Goal: Complete application form

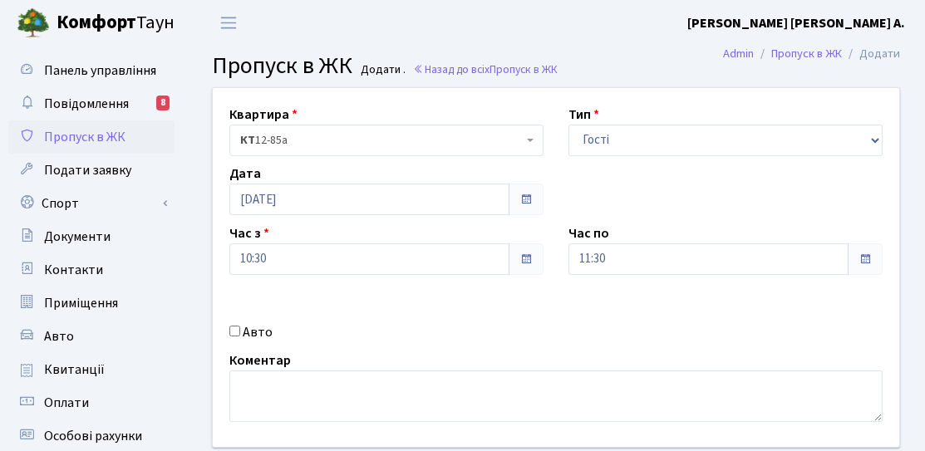
select select "3"
click at [269, 334] on div "Авто" at bounding box center [386, 332] width 339 height 20
click at [232, 331] on input "Авто" at bounding box center [234, 331] width 11 height 11
checkbox input "true"
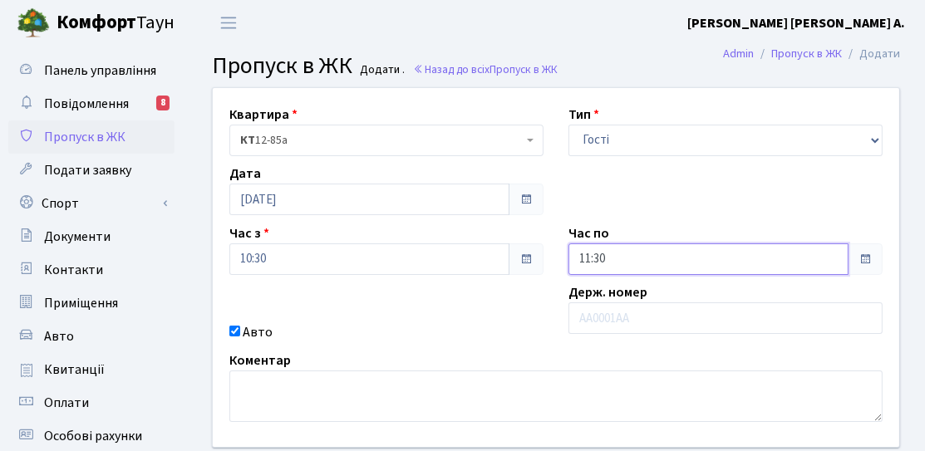
click at [671, 263] on input "11:30" at bounding box center [708, 259] width 280 height 32
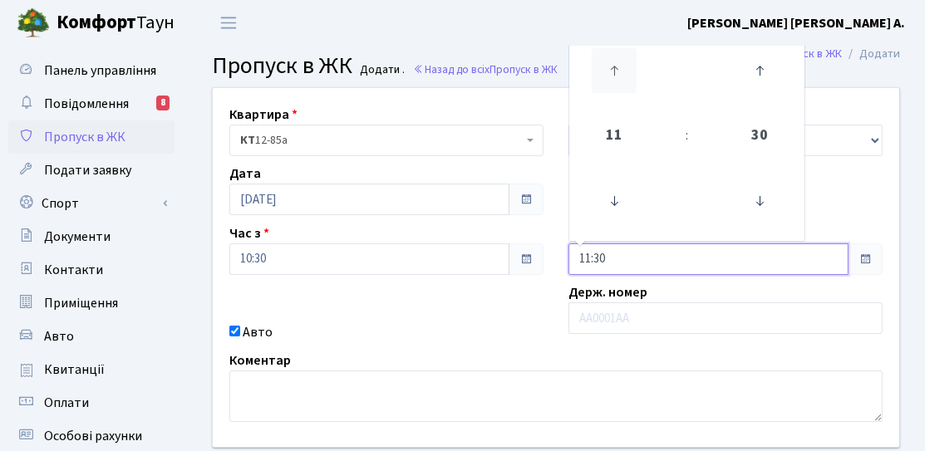
click at [616, 88] on icon at bounding box center [613, 70] width 45 height 45
click at [621, 201] on icon at bounding box center [613, 201] width 45 height 45
click at [612, 88] on icon at bounding box center [613, 70] width 45 height 45
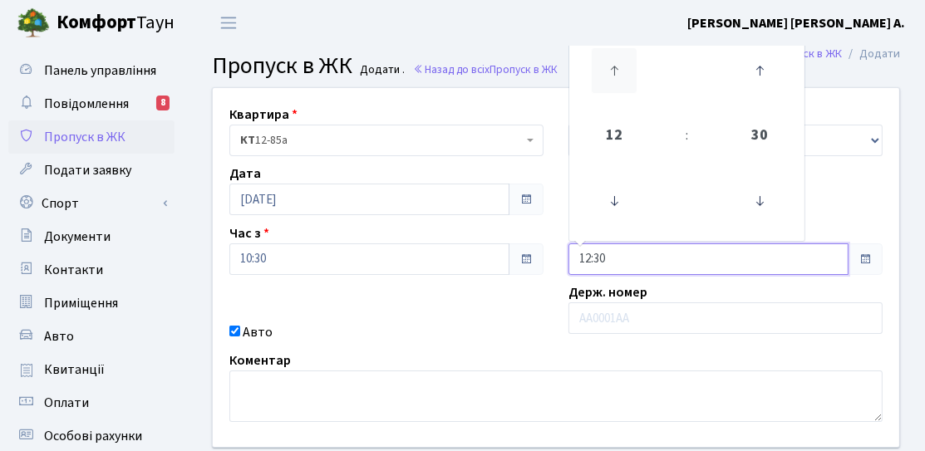
click at [612, 88] on icon at bounding box center [613, 70] width 45 height 45
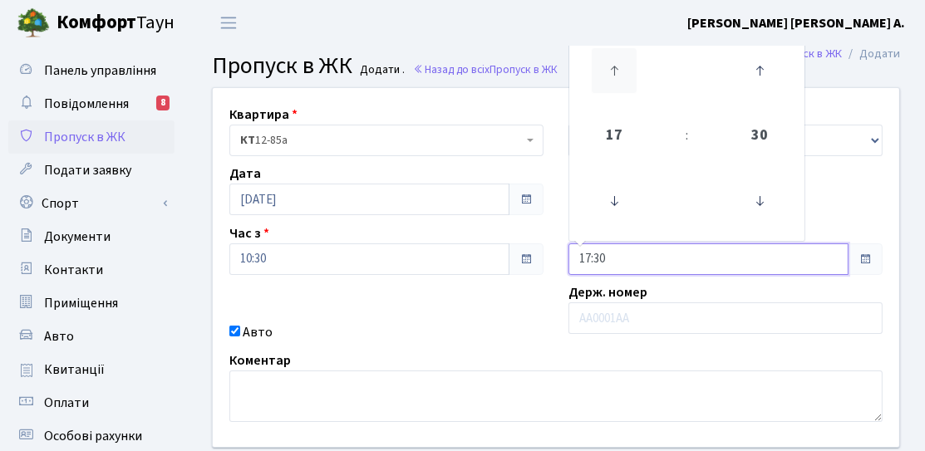
click at [612, 88] on icon at bounding box center [613, 70] width 45 height 45
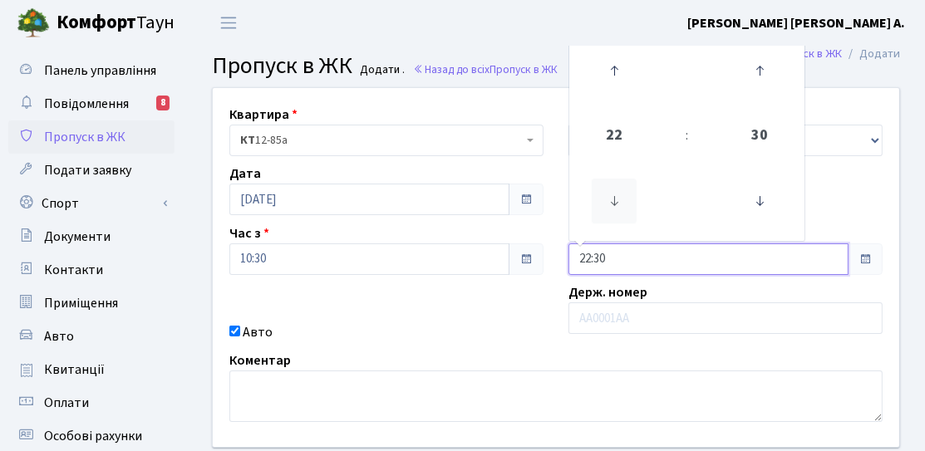
click at [621, 216] on icon at bounding box center [613, 201] width 45 height 45
click at [616, 193] on icon at bounding box center [613, 201] width 45 height 45
click at [617, 88] on icon at bounding box center [613, 70] width 45 height 45
click at [753, 197] on icon at bounding box center [759, 201] width 45 height 45
click at [758, 189] on icon at bounding box center [759, 201] width 45 height 45
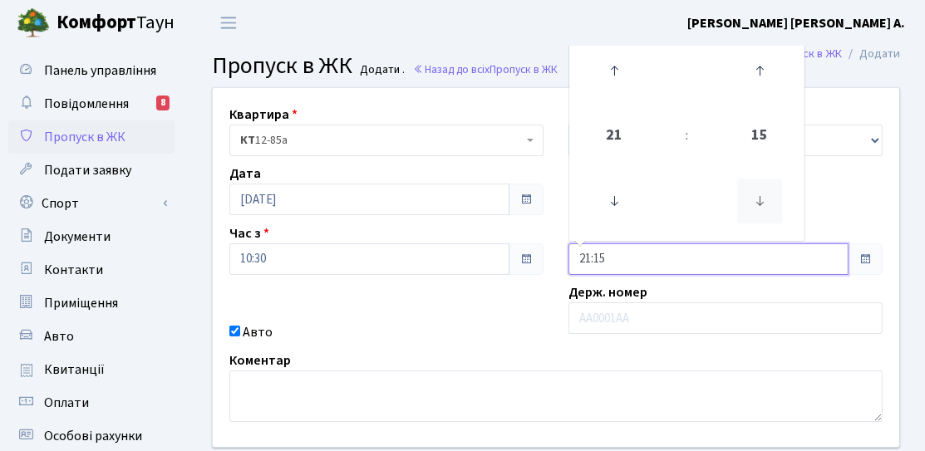
type input "21:00"
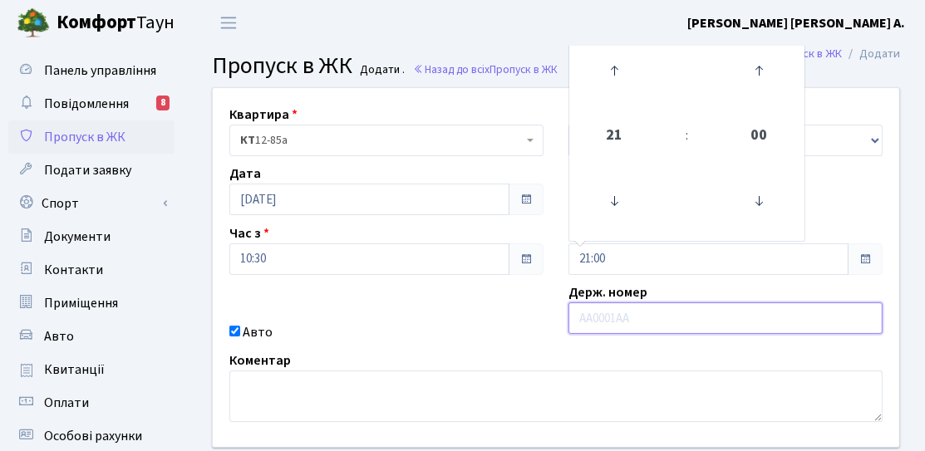
click at [602, 324] on input "text" at bounding box center [725, 318] width 314 height 32
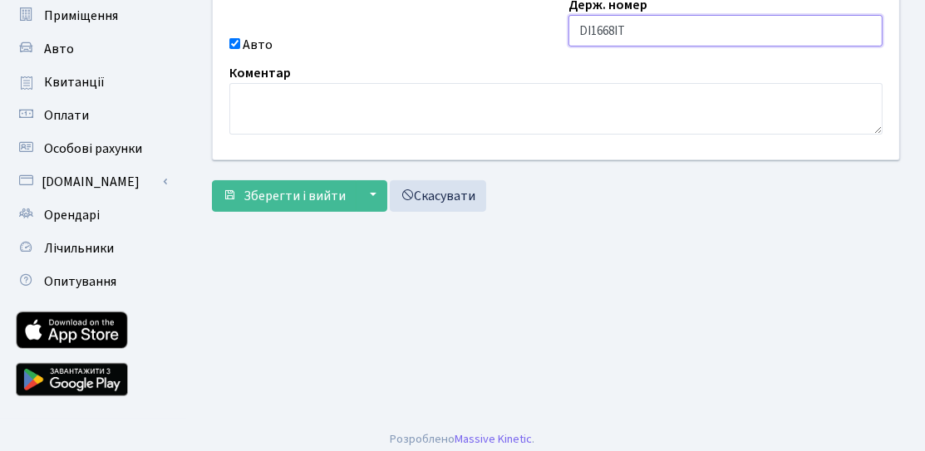
scroll to position [296, 0]
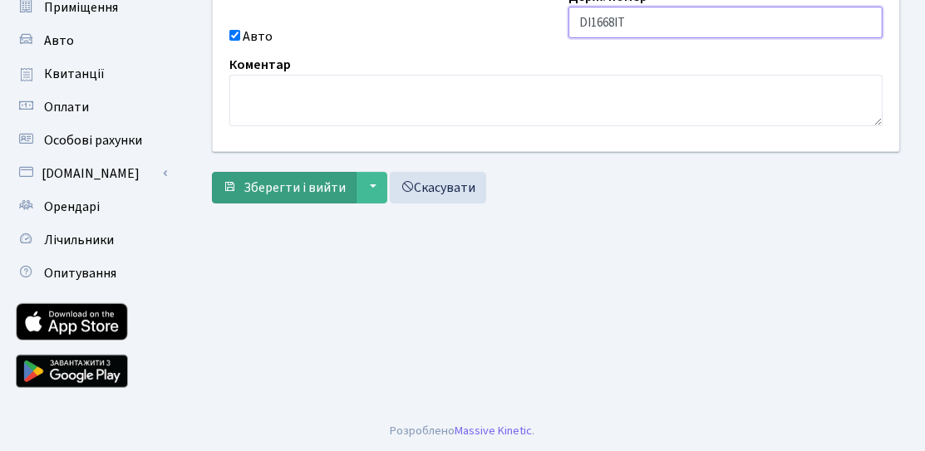
type input "DI1668IT"
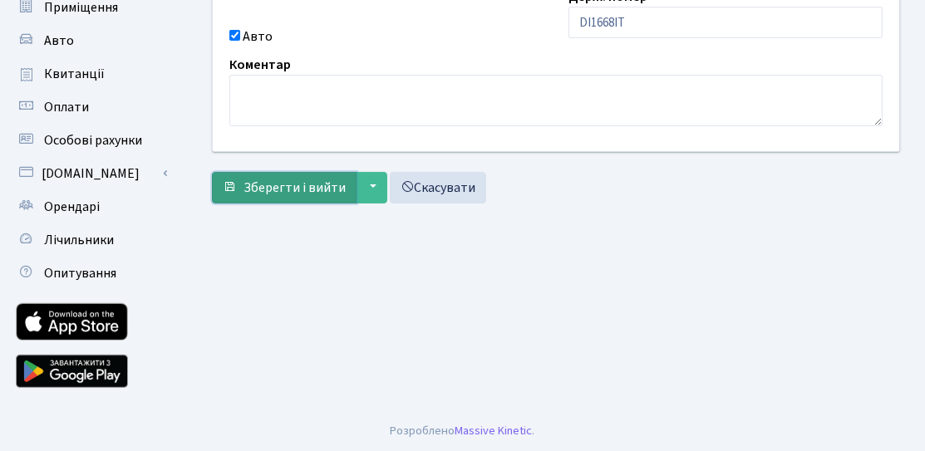
click at [292, 198] on button "Зберегти і вийти" at bounding box center [284, 188] width 145 height 32
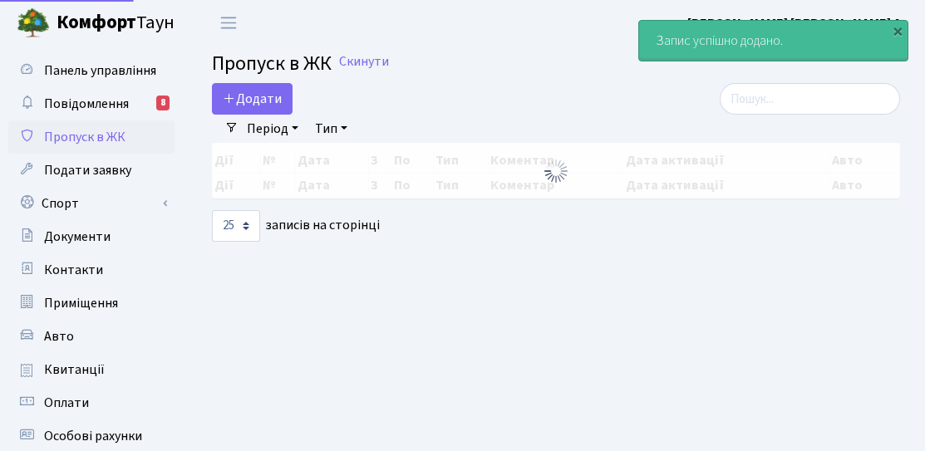
select select "25"
